Goal: Task Accomplishment & Management: Complete application form

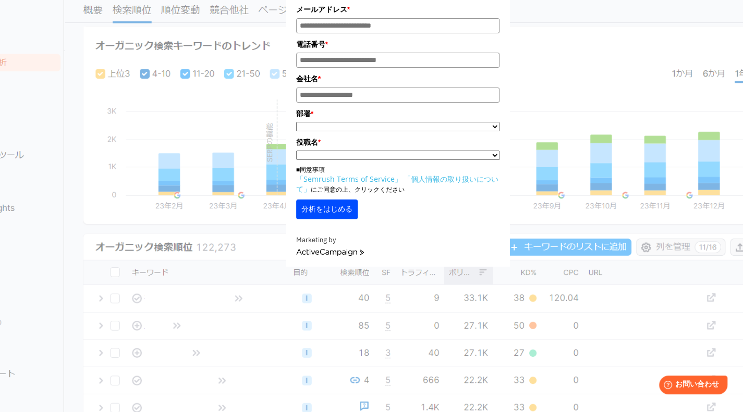
scroll to position [89, 0]
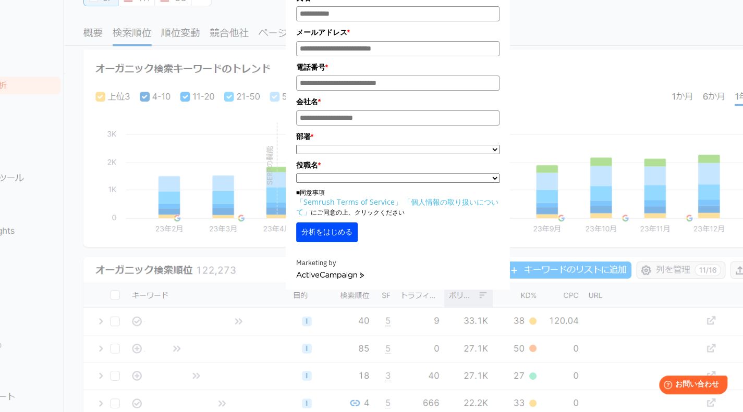
click at [393, 180] on select "**********" at bounding box center [397, 178] width 203 height 9
click at [548, 68] on div "氏名 * メールアドレス * 電話番号 * 会社名 * *" at bounding box center [397, 106] width 521 height 365
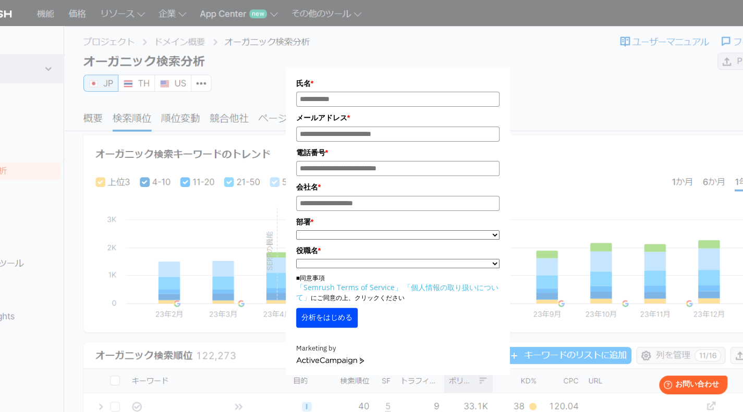
scroll to position [0, 0]
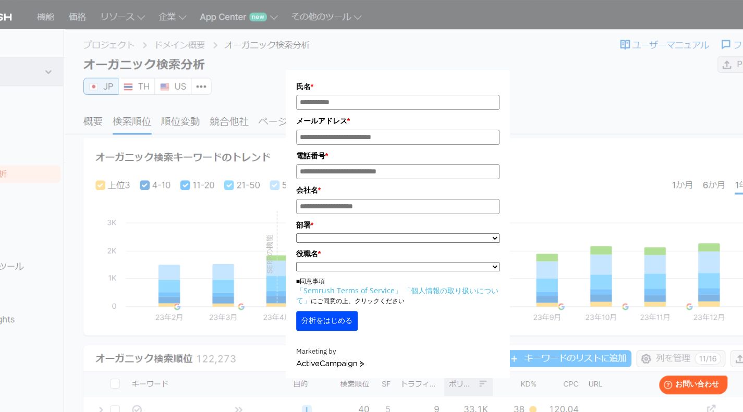
click at [498, 90] on label "氏名 *" at bounding box center [397, 86] width 203 height 11
click at [498, 95] on input "氏名*" at bounding box center [397, 102] width 203 height 15
click at [465, 100] on input "氏名*" at bounding box center [397, 102] width 203 height 15
click at [424, 141] on input "メールアドレス*" at bounding box center [397, 137] width 203 height 15
click at [268, 71] on div "氏名 * メールアドレス * 電話番号 * 会社名 * *" at bounding box center [397, 195] width 521 height 365
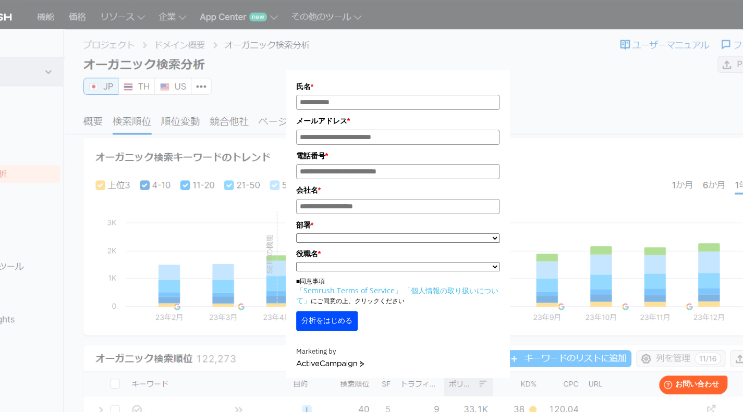
click at [274, 70] on div "氏名 * メールアドレス * 電話番号 * 会社名 * *" at bounding box center [397, 195] width 521 height 365
click at [280, 69] on div "氏名 * メールアドレス * 電話番号 * 会社名 * *" at bounding box center [397, 195] width 521 height 365
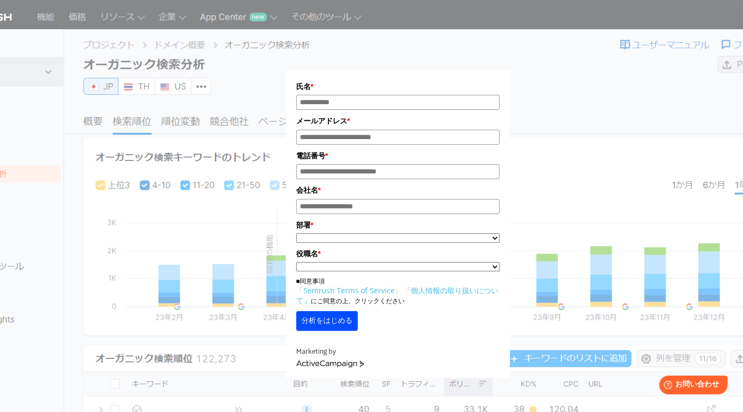
click at [280, 69] on div "氏名 * メールアドレス * 電話番号 * 会社名 * *" at bounding box center [397, 195] width 521 height 365
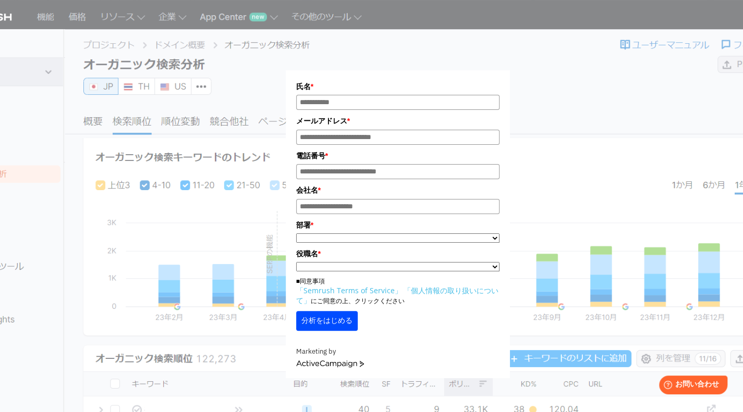
click at [531, 19] on div "氏名 * メールアドレス * 電話番号 * 会社名 * *" at bounding box center [397, 195] width 521 height 365
